Goal: Navigation & Orientation: Find specific page/section

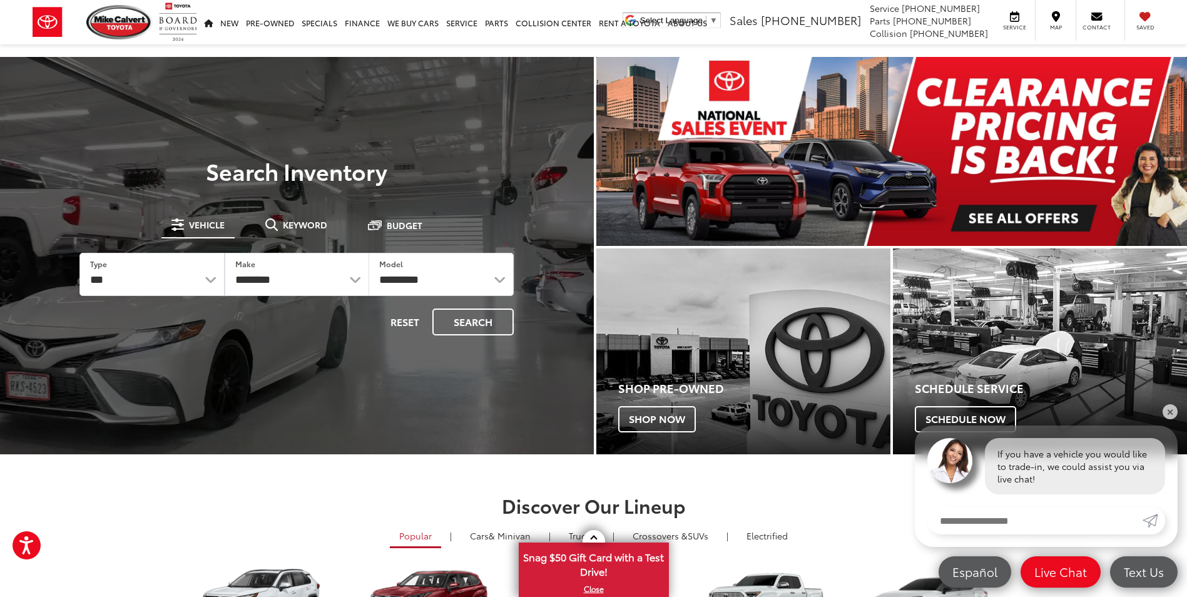
click at [1039, 134] on img "carousel slide number 1 of 1" at bounding box center [891, 151] width 591 height 189
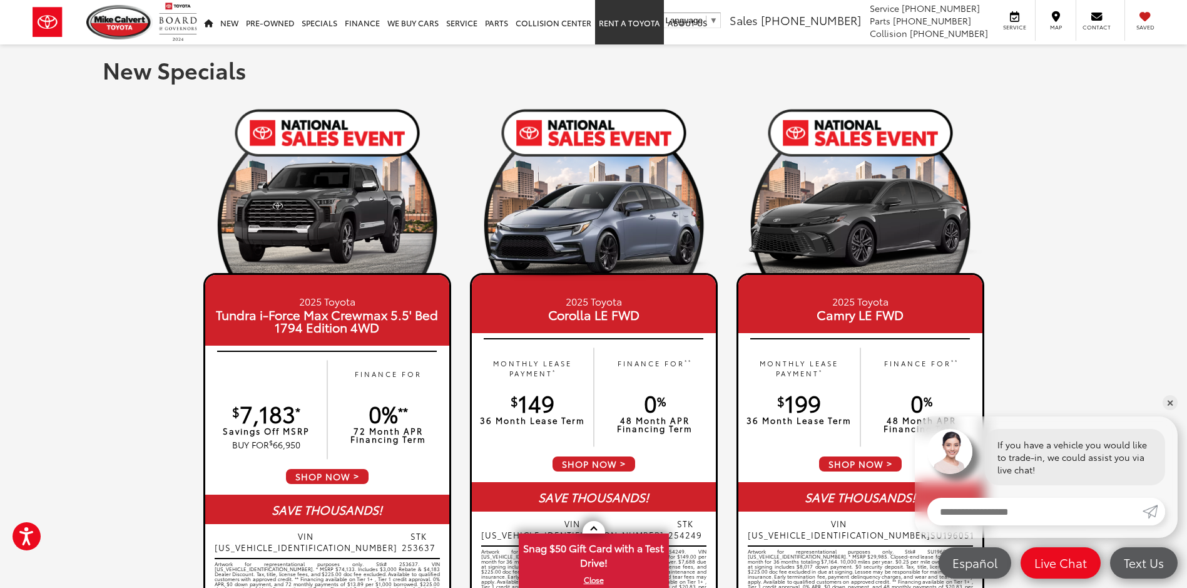
click at [647, 25] on link "Rent a Toyota" at bounding box center [629, 22] width 69 height 44
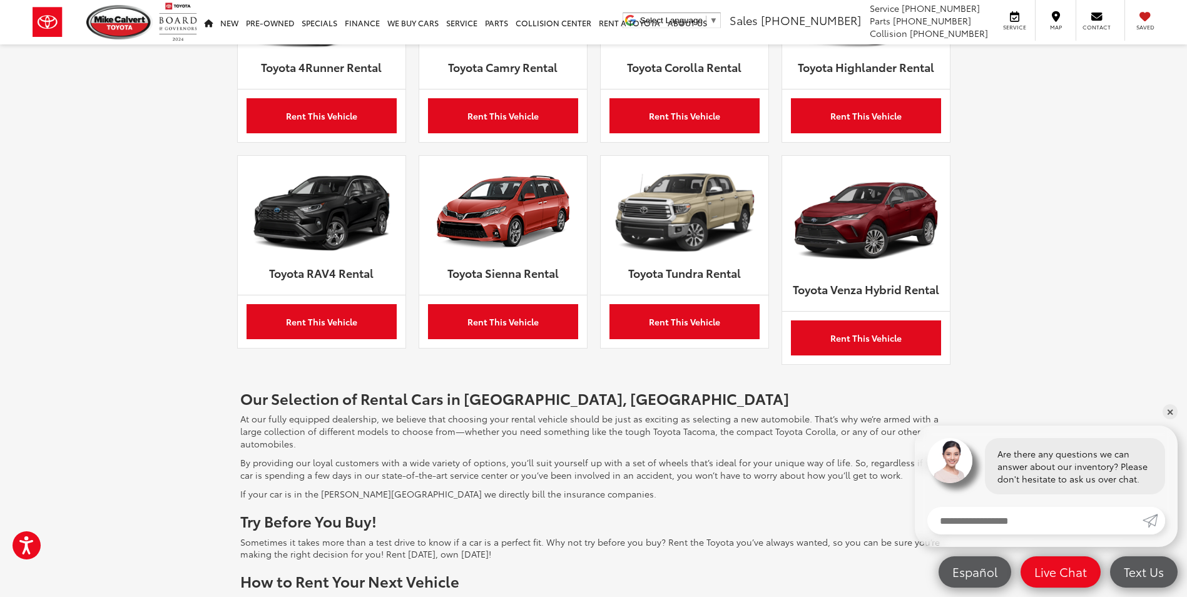
scroll to position [438, 0]
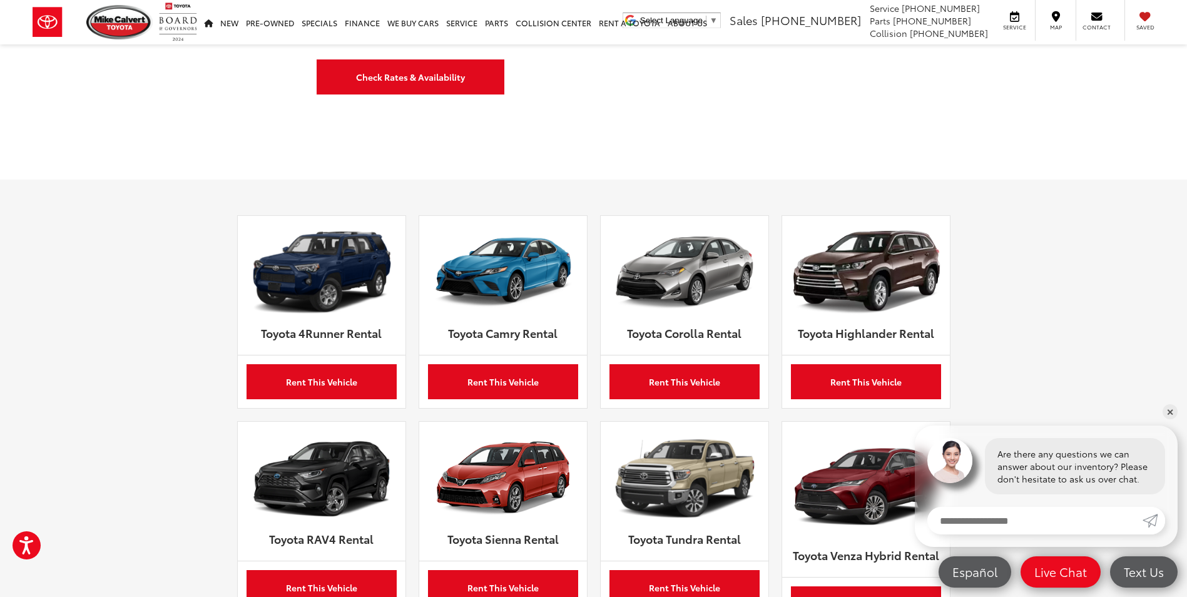
click at [518, 298] on img at bounding box center [503, 273] width 150 height 96
